Goal: Task Accomplishment & Management: Use online tool/utility

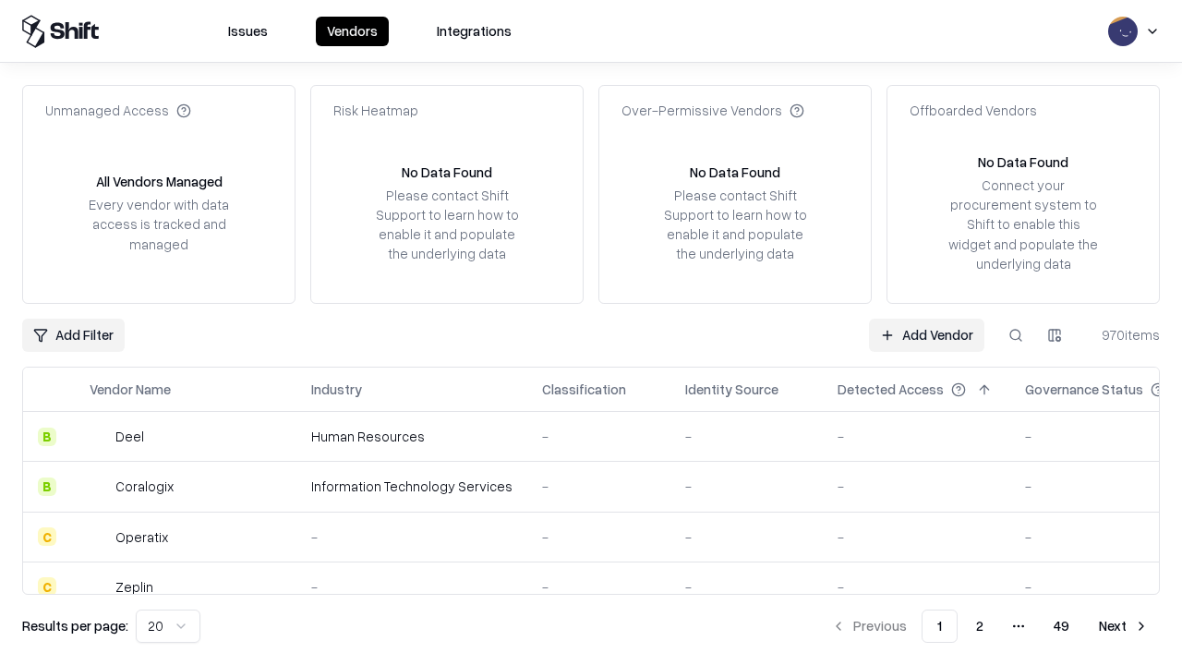
click at [926, 334] on link "Add Vendor" at bounding box center [926, 335] width 115 height 33
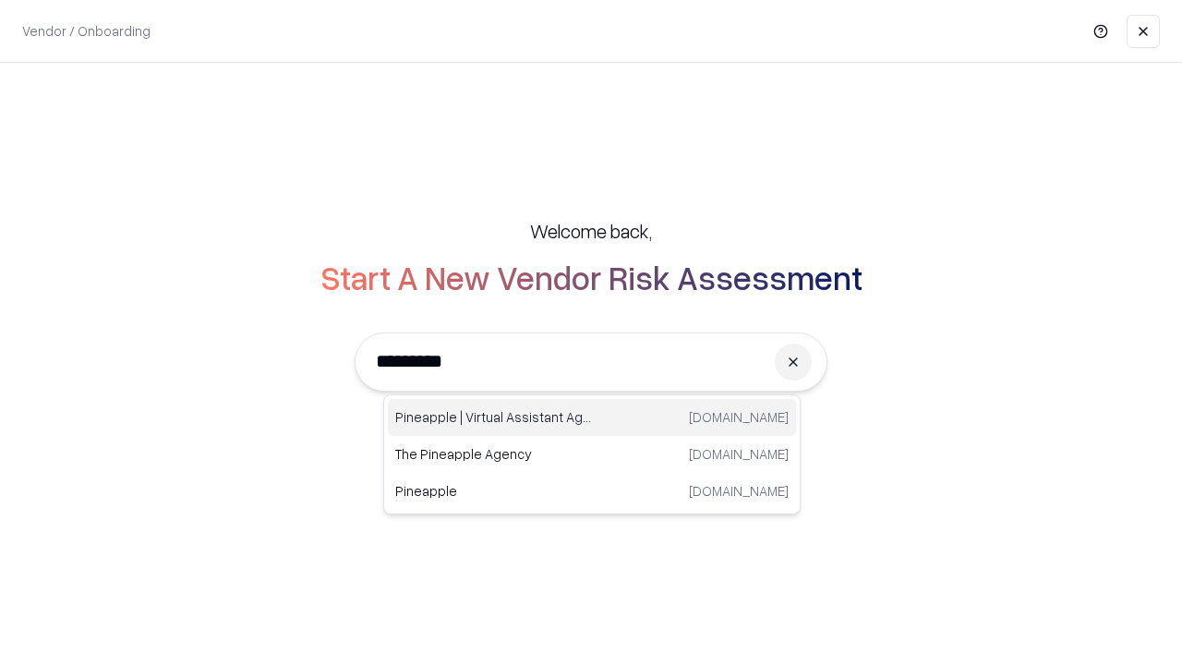
click at [592, 417] on div "Pineapple | Virtual Assistant Agency [DOMAIN_NAME]" at bounding box center [592, 417] width 408 height 37
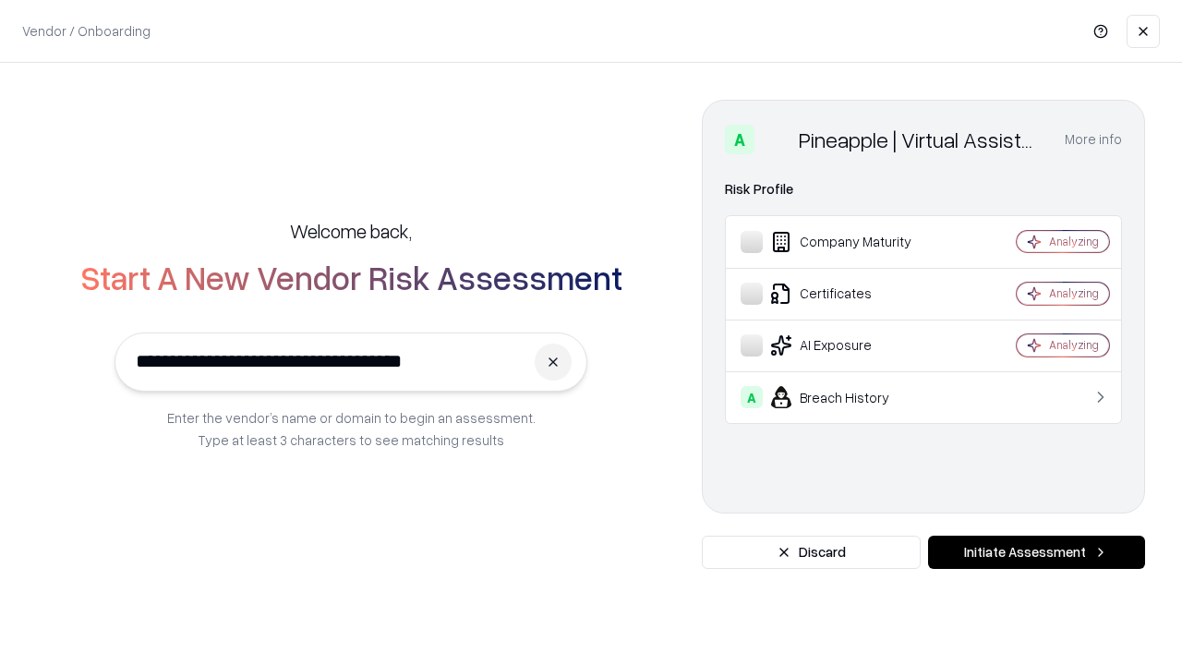
type input "**********"
click at [1036, 552] on button "Initiate Assessment" at bounding box center [1036, 552] width 217 height 33
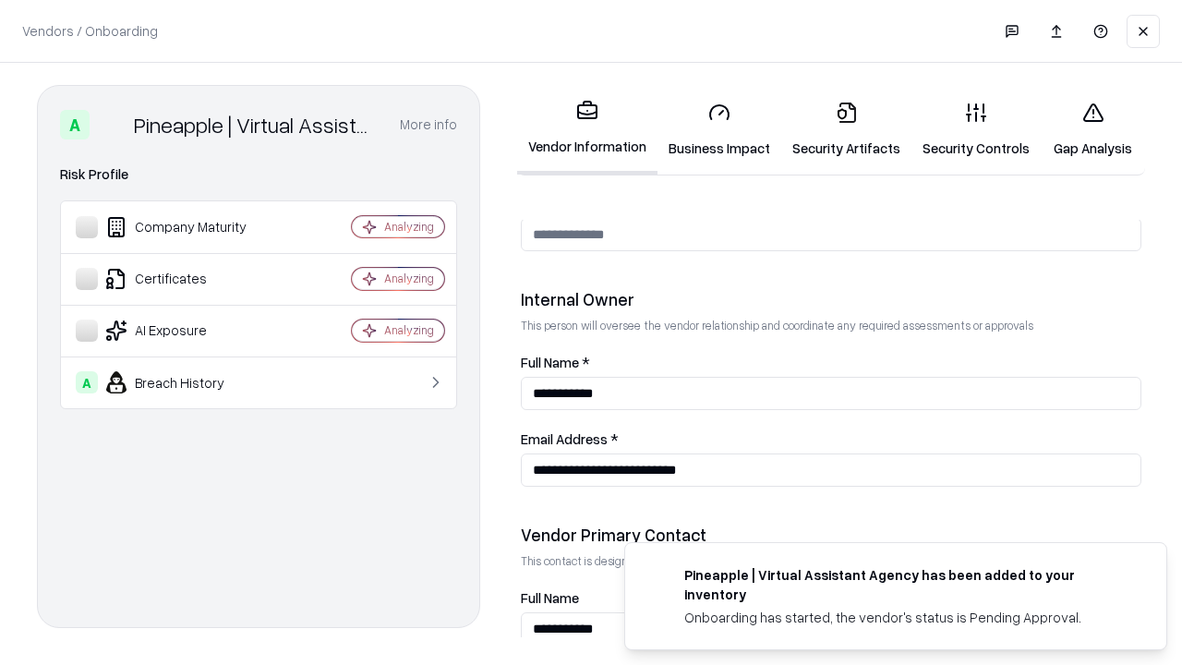
scroll to position [957, 0]
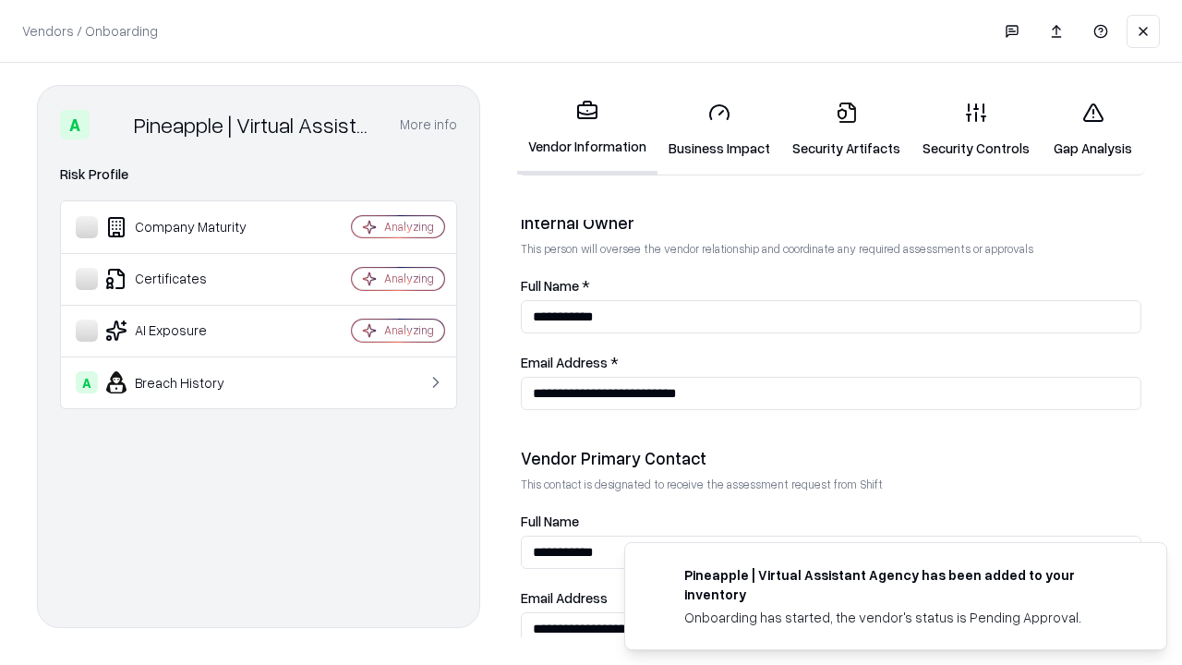
click at [719, 129] on link "Business Impact" at bounding box center [720, 130] width 124 height 86
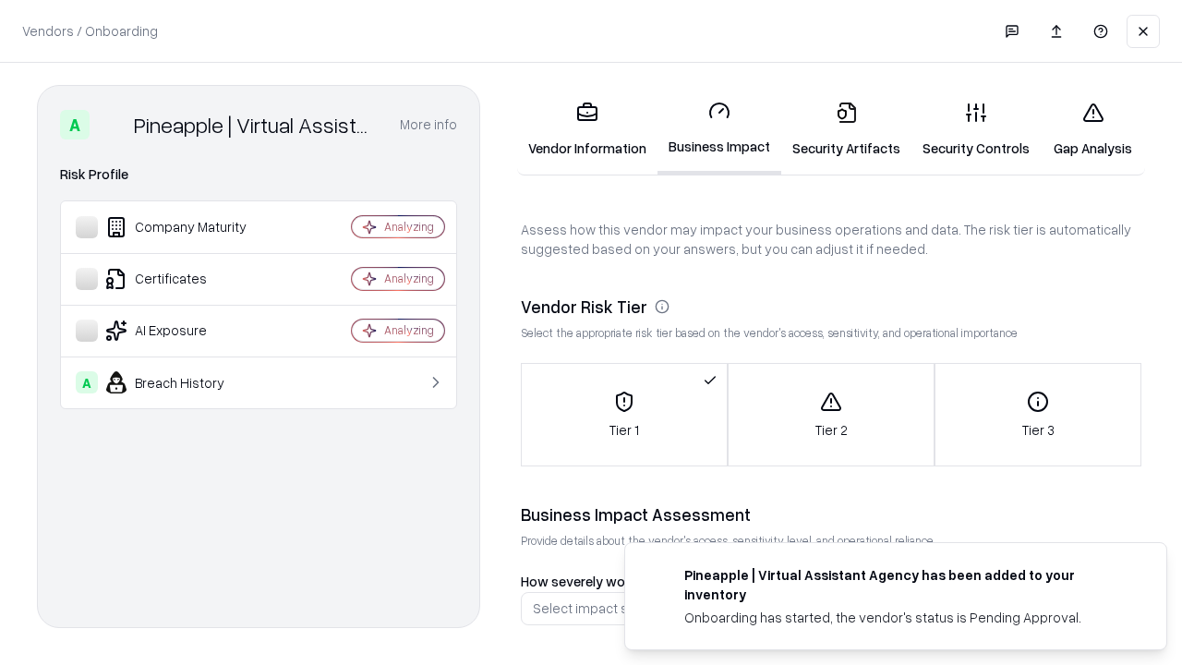
click at [846, 129] on link "Security Artifacts" at bounding box center [846, 130] width 130 height 86
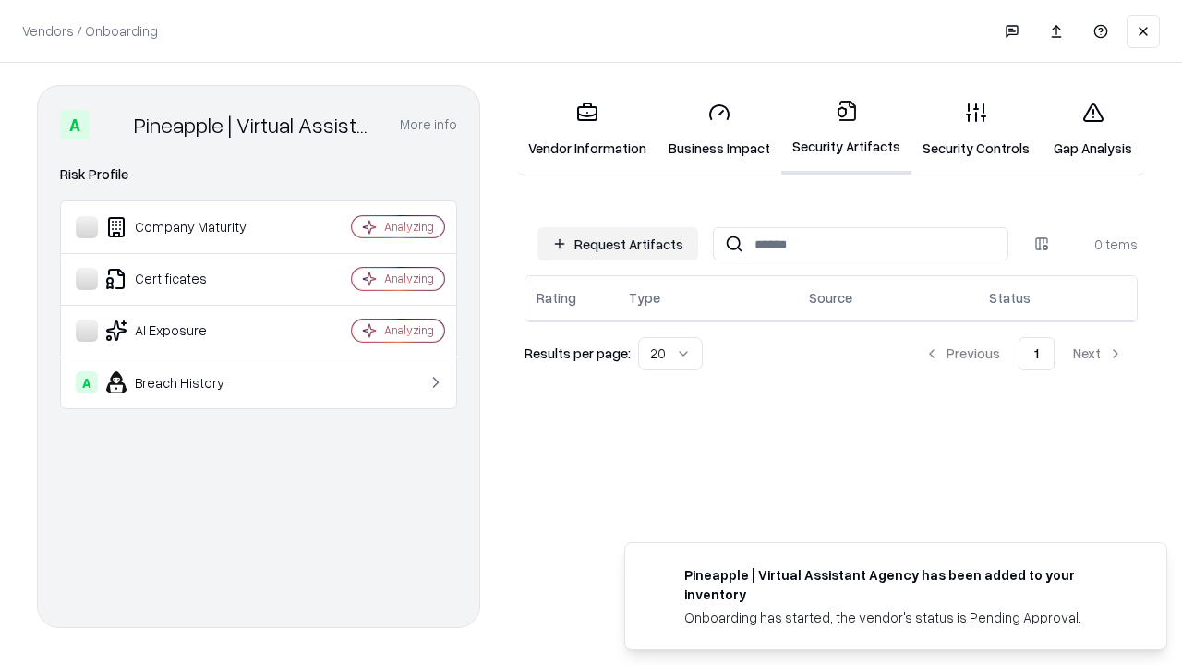
click at [618, 244] on button "Request Artifacts" at bounding box center [617, 243] width 161 height 33
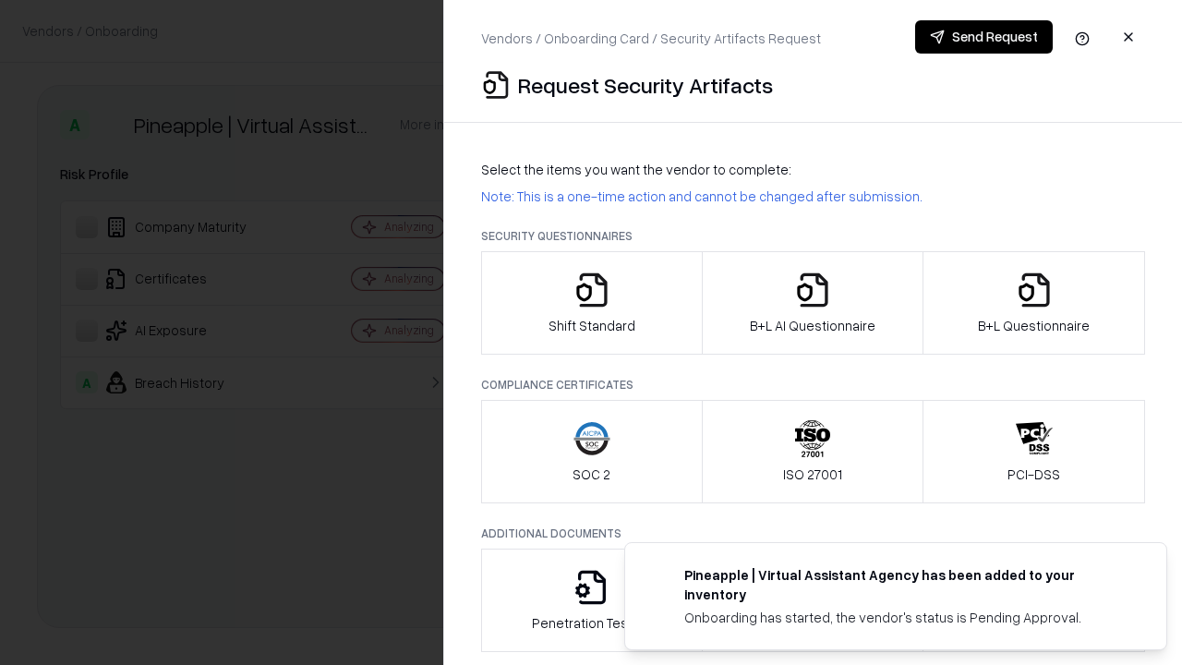
click at [591, 303] on icon "button" at bounding box center [591, 289] width 37 height 37
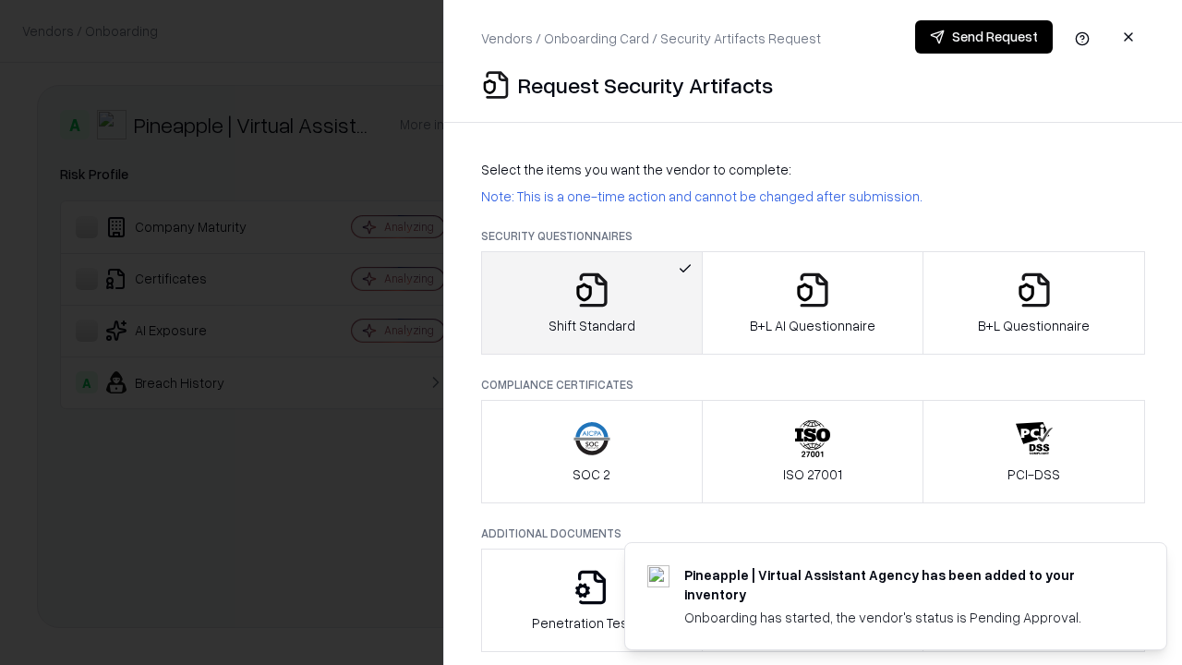
click at [983, 37] on button "Send Request" at bounding box center [984, 36] width 138 height 33
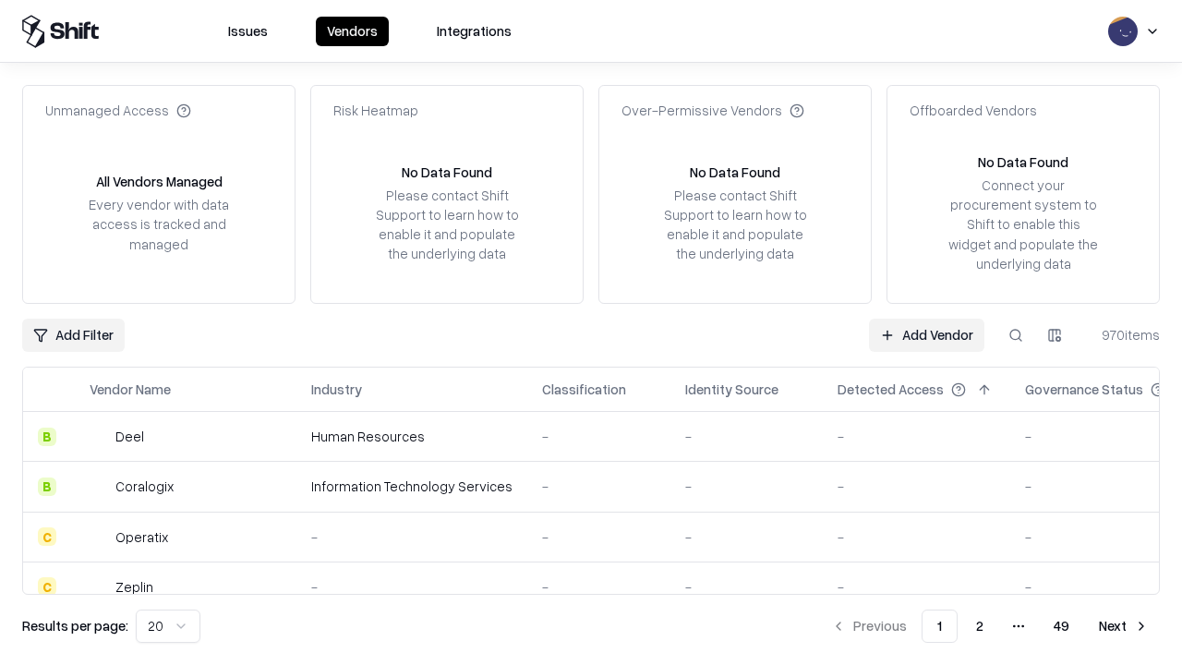
click at [1016, 334] on button at bounding box center [1015, 335] width 33 height 33
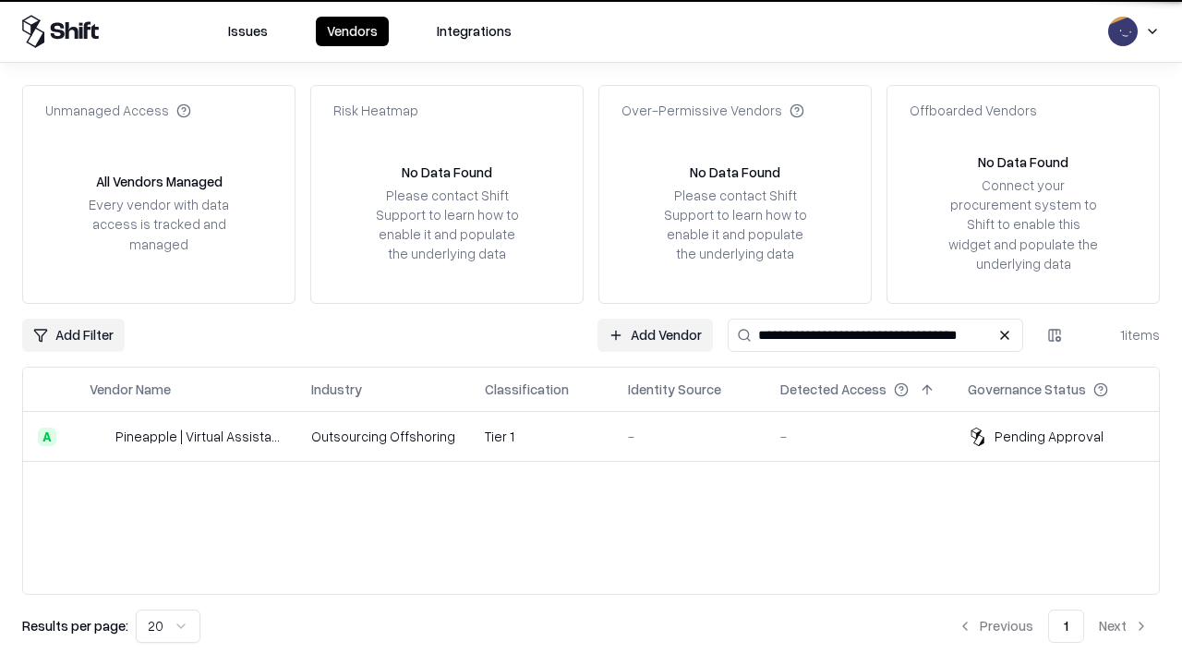
type input "**********"
click at [602, 436] on td "Tier 1" at bounding box center [541, 437] width 143 height 50
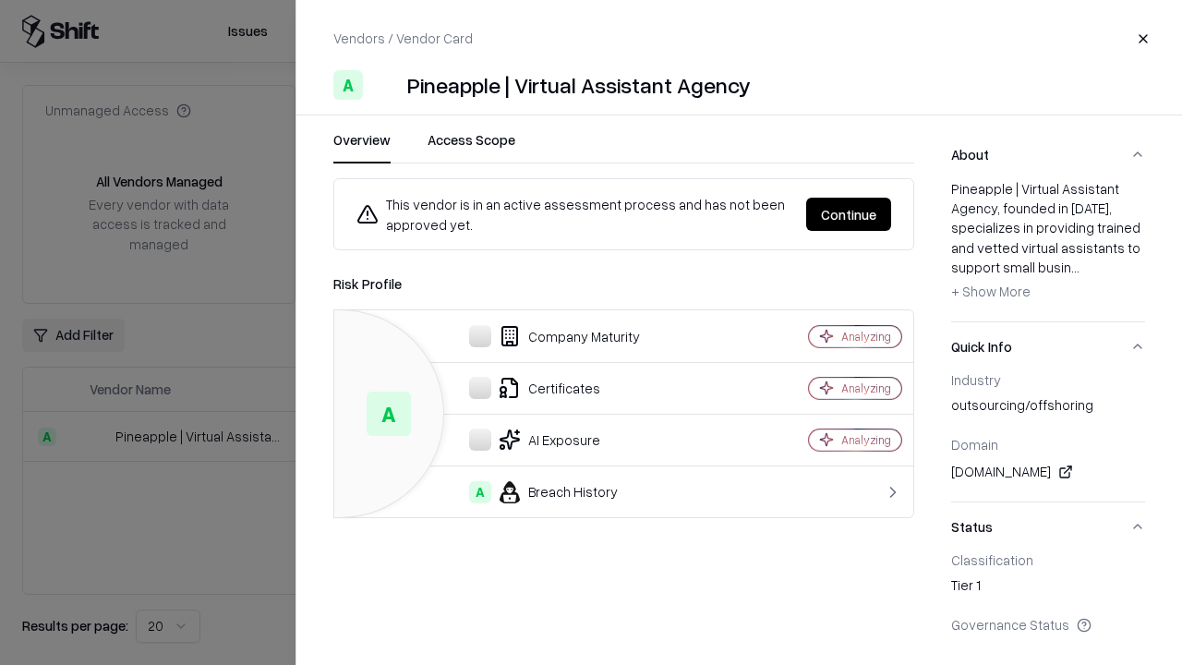
click at [849, 214] on button "Continue" at bounding box center [848, 214] width 85 height 33
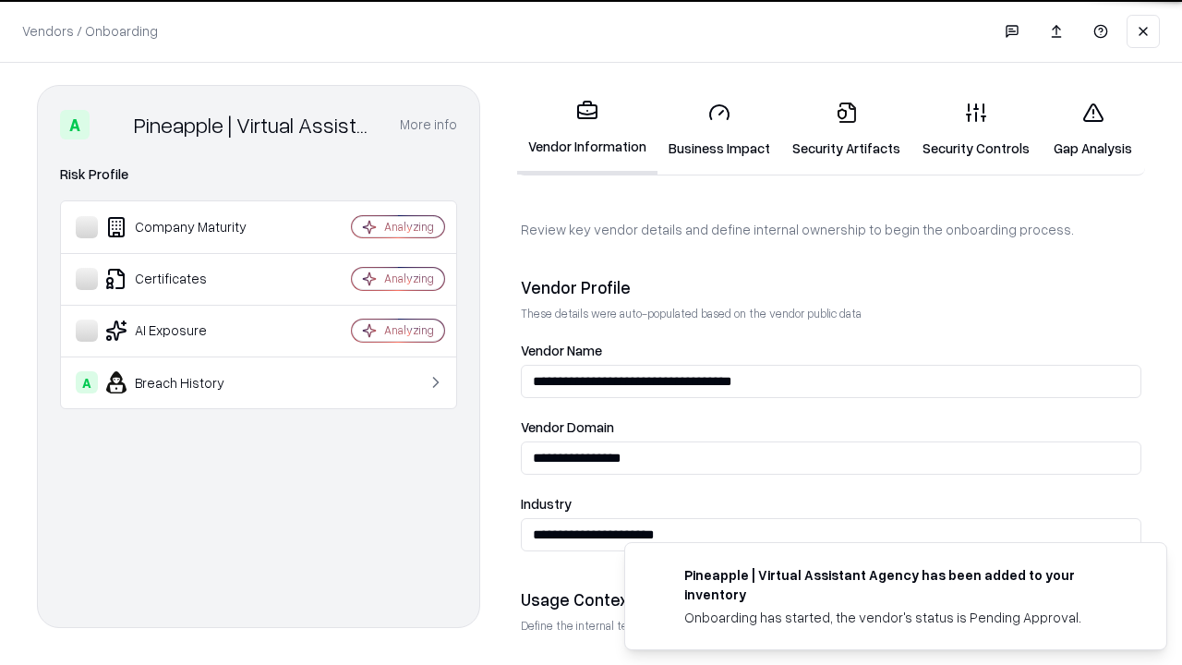
click at [846, 129] on link "Security Artifacts" at bounding box center [846, 130] width 130 height 86
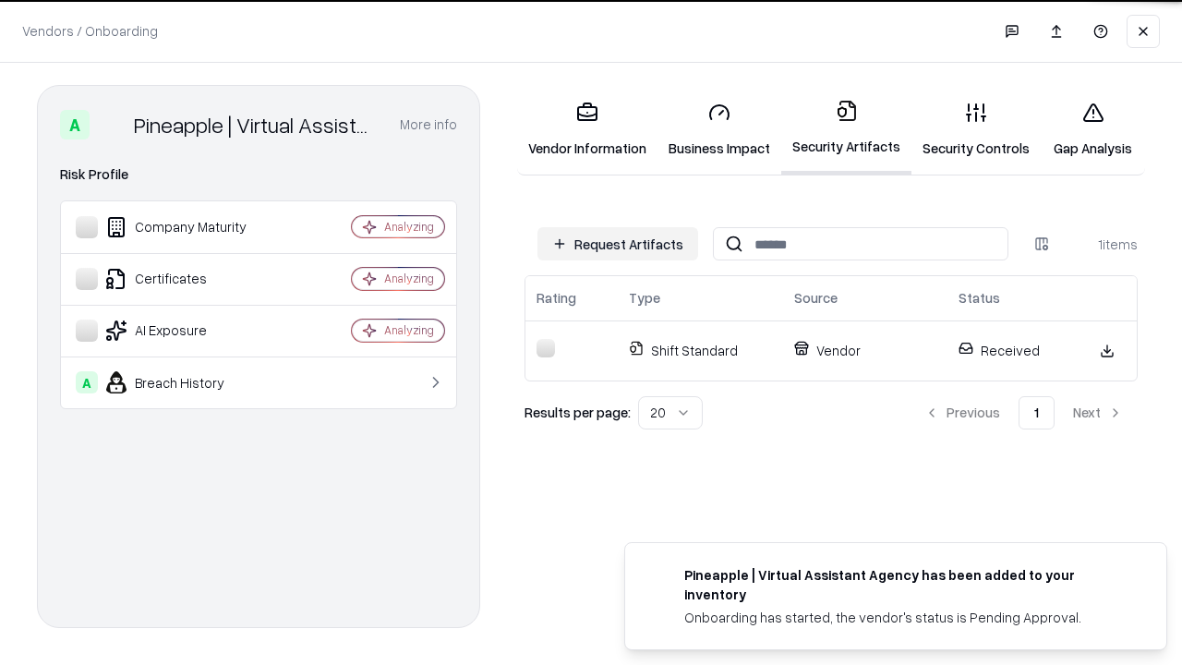
click at [1092, 129] on link "Gap Analysis" at bounding box center [1093, 130] width 104 height 86
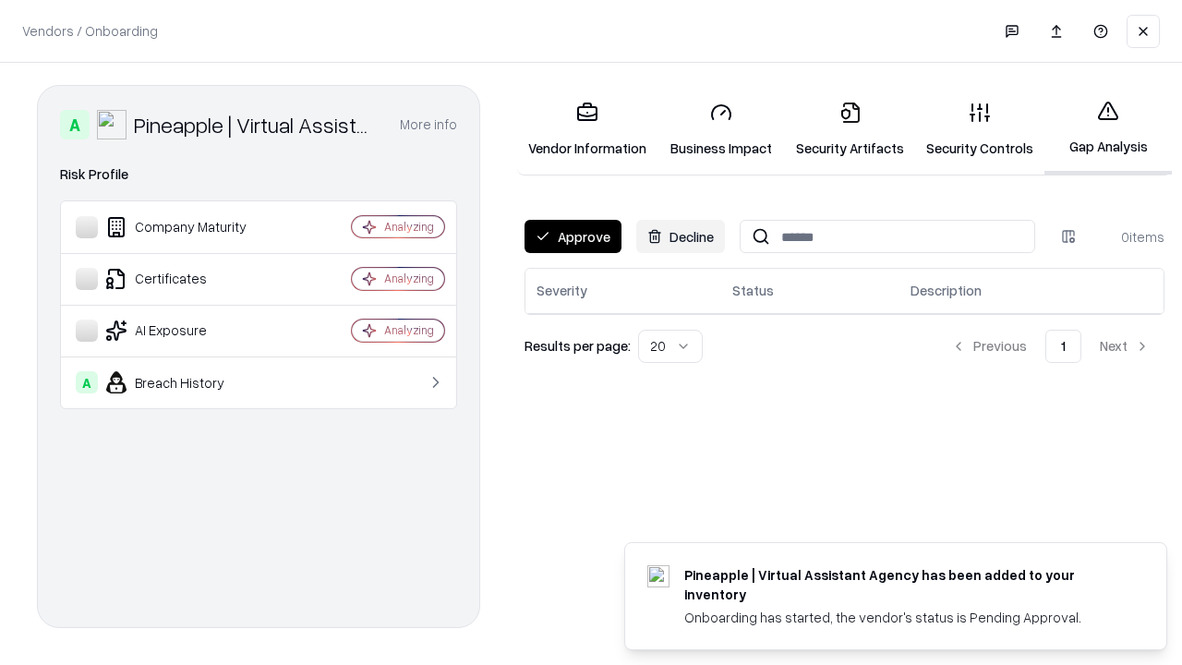
click at [573, 236] on button "Approve" at bounding box center [573, 236] width 97 height 33
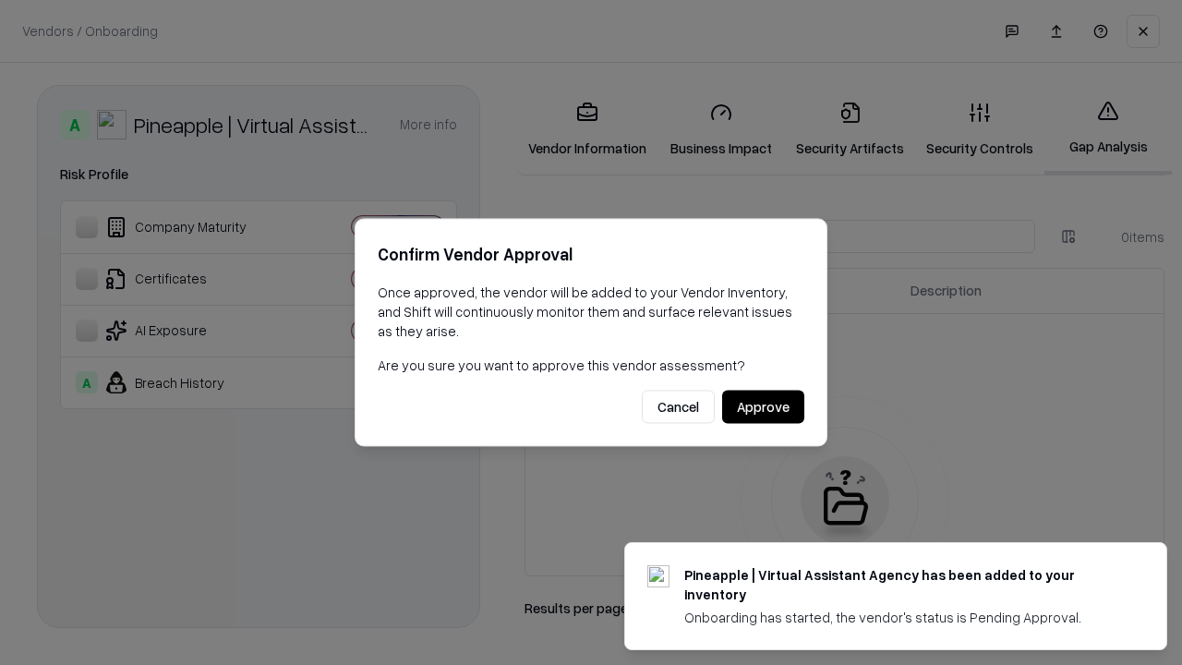
click at [763, 406] on button "Approve" at bounding box center [763, 407] width 82 height 33
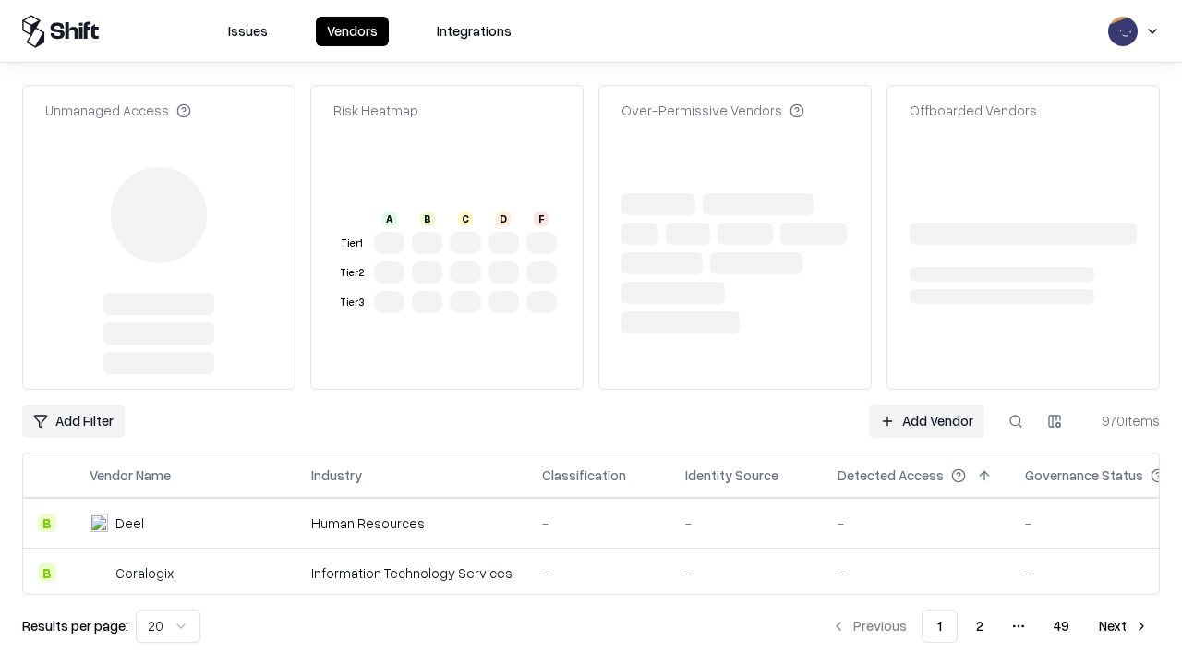
type input "**********"
click at [926, 421] on link "Add Vendor" at bounding box center [926, 420] width 115 height 33
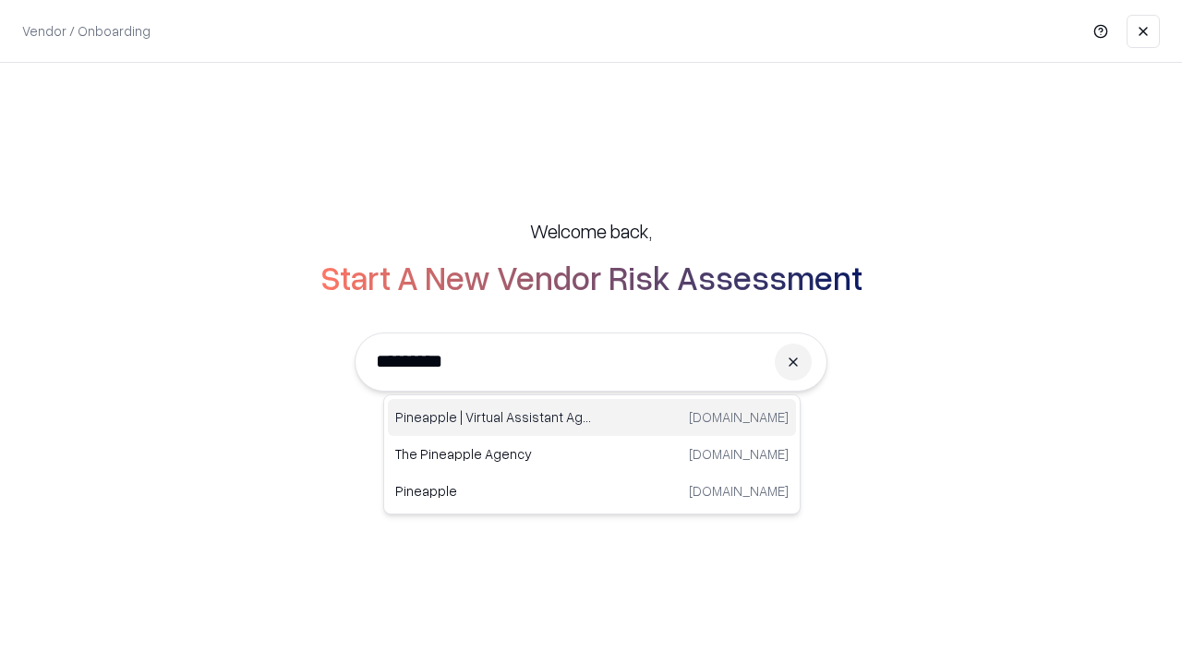
click at [592, 417] on div "Pineapple | Virtual Assistant Agency [DOMAIN_NAME]" at bounding box center [592, 417] width 408 height 37
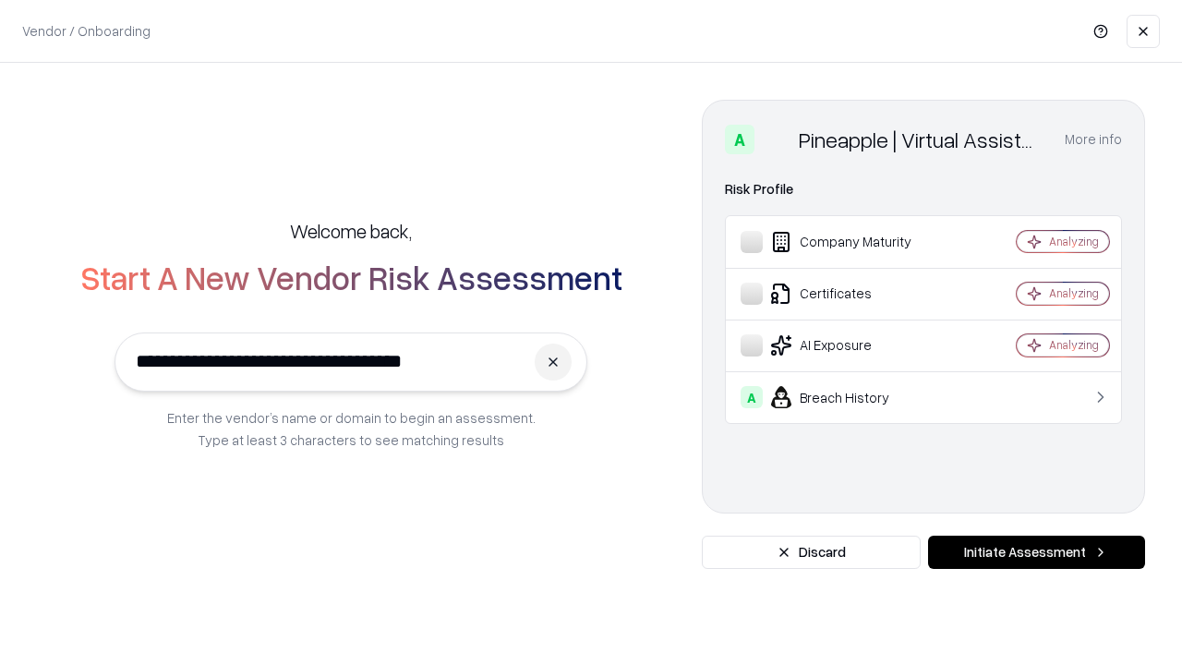
type input "**********"
click at [1036, 552] on button "Initiate Assessment" at bounding box center [1036, 552] width 217 height 33
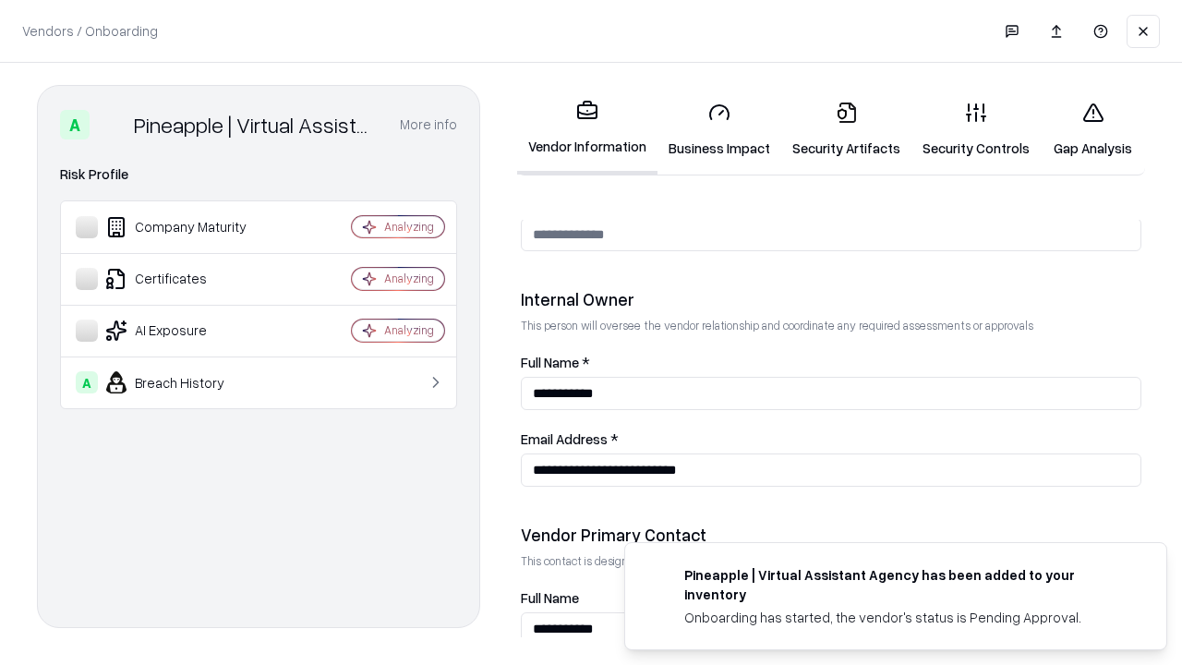
scroll to position [957, 0]
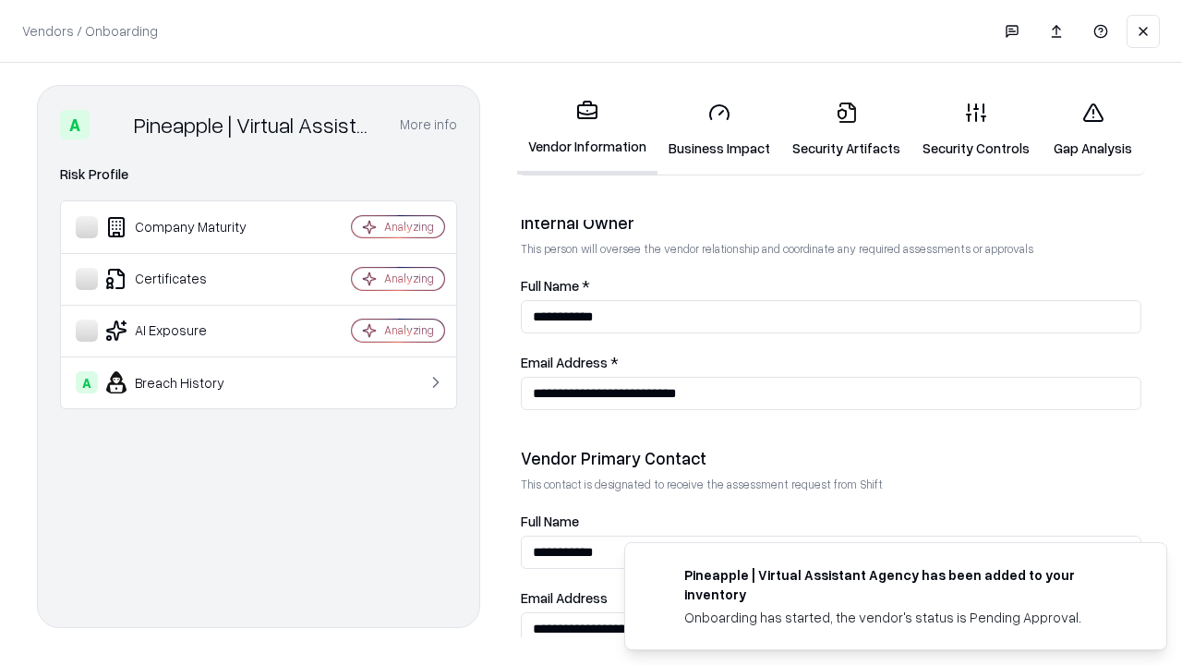
click at [1092, 129] on link "Gap Analysis" at bounding box center [1093, 130] width 104 height 86
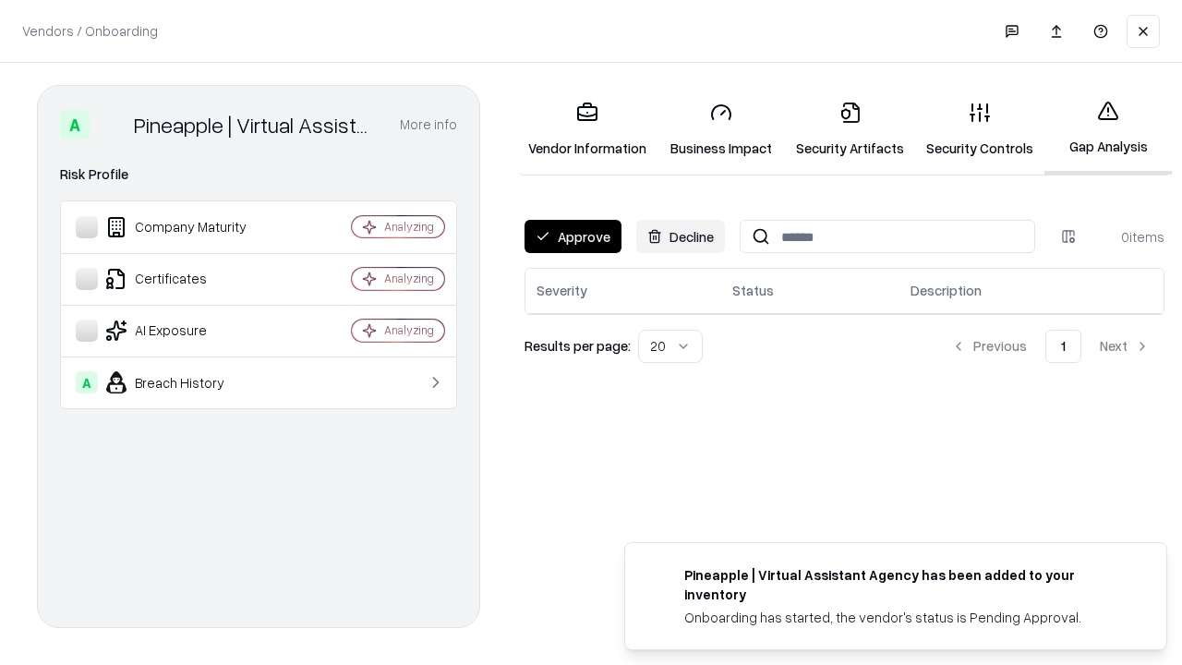
click at [573, 236] on button "Approve" at bounding box center [573, 236] width 97 height 33
